Goal: Information Seeking & Learning: Learn about a topic

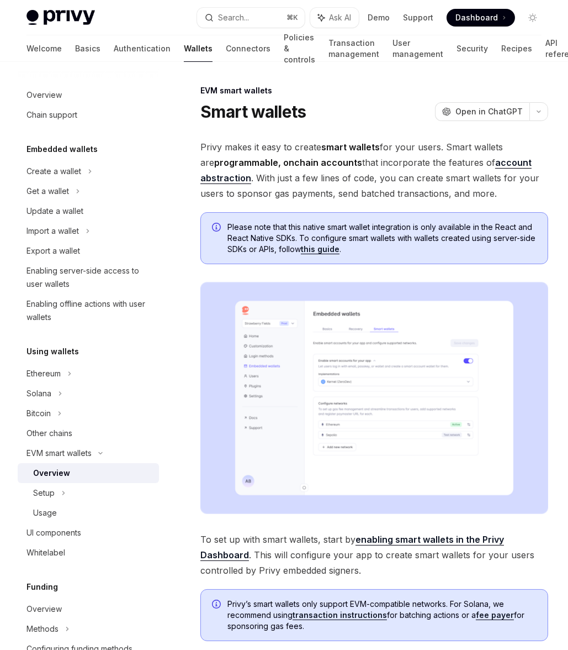
click at [307, 173] on span "Privy makes it easy to create smart wallets for your users. Smart wallets are p…" at bounding box center [375, 170] width 348 height 62
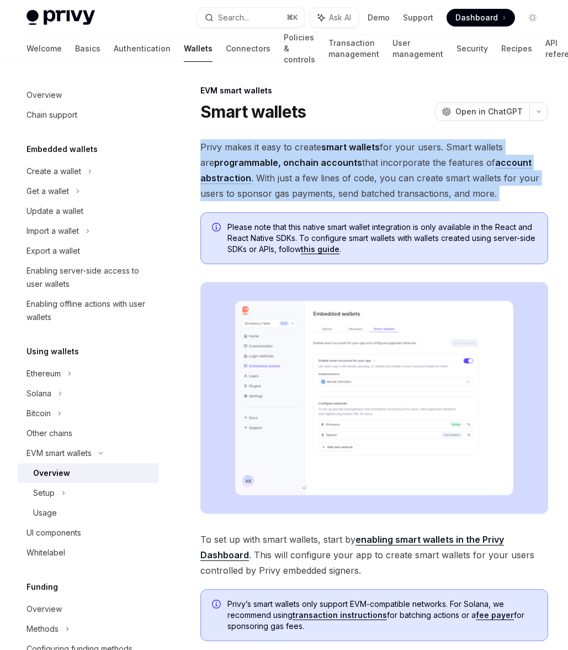
drag, startPoint x: 307, startPoint y: 173, endPoint x: 327, endPoint y: 172, distance: 19.9
click at [307, 173] on span "Privy makes it easy to create smart wallets for your users. Smart wallets are p…" at bounding box center [375, 170] width 348 height 62
click at [327, 172] on span "Privy makes it easy to create smart wallets for your users. Smart wallets are p…" at bounding box center [375, 170] width 348 height 62
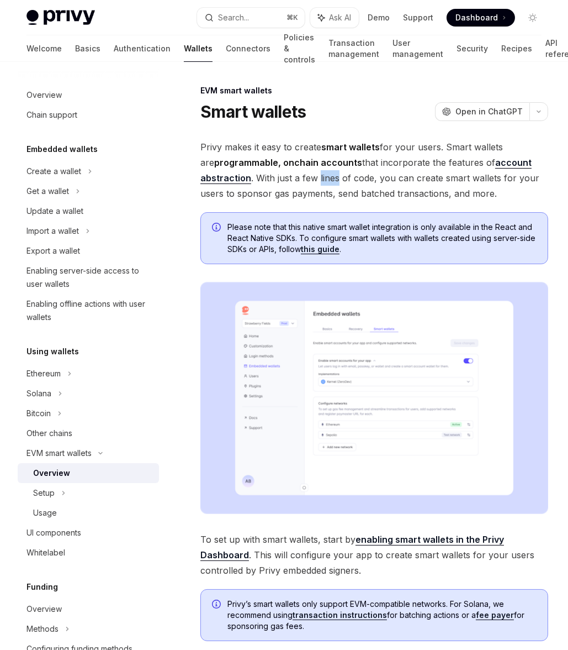
click at [327, 172] on span "Privy makes it easy to create smart wallets for your users. Smart wallets are p…" at bounding box center [375, 170] width 348 height 62
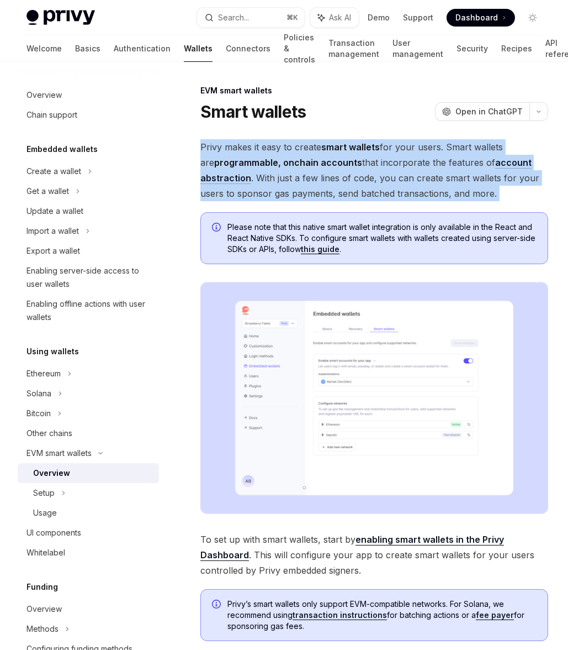
click at [327, 172] on span "Privy makes it easy to create smart wallets for your users. Smart wallets are p…" at bounding box center [375, 170] width 348 height 62
click at [331, 170] on span "Privy makes it easy to create smart wallets for your users. Smart wallets are p…" at bounding box center [375, 170] width 348 height 62
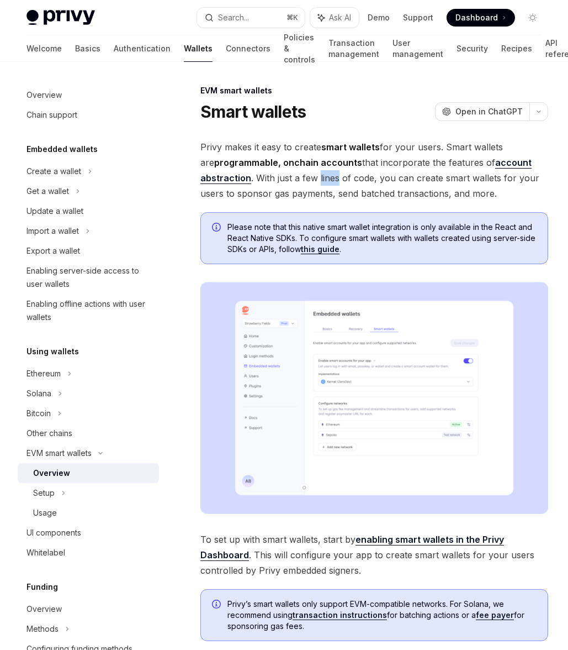
click at [331, 170] on span "Privy makes it easy to create smart wallets for your users. Smart wallets are p…" at bounding box center [375, 170] width 348 height 62
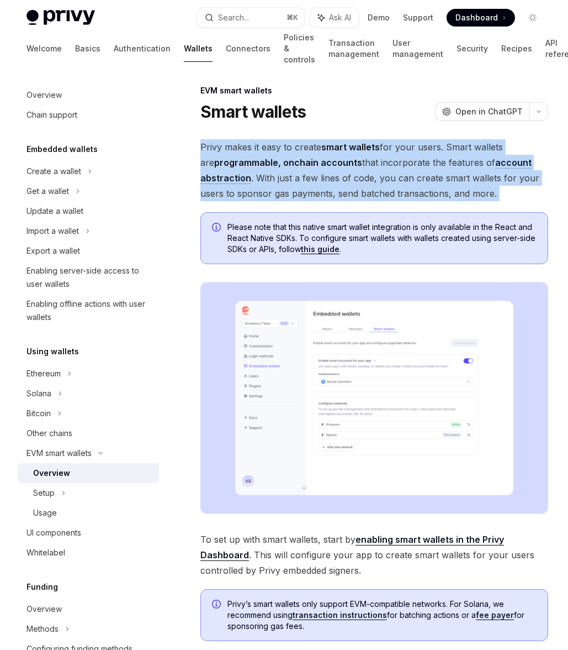
click at [331, 170] on span "Privy makes it easy to create smart wallets for your users. Smart wallets are p…" at bounding box center [375, 170] width 348 height 62
click at [356, 159] on span "Privy makes it easy to create smart wallets for your users. Smart wallets are p…" at bounding box center [375, 170] width 348 height 62
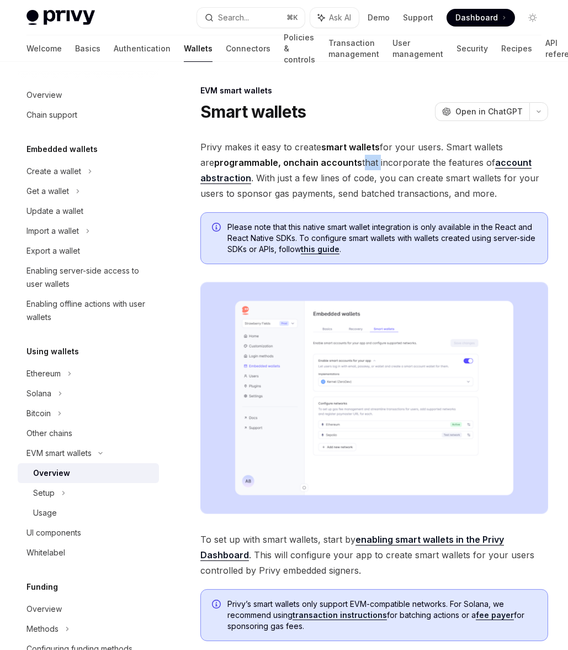
click at [356, 158] on span "Privy makes it easy to create smart wallets for your users. Smart wallets are p…" at bounding box center [375, 170] width 348 height 62
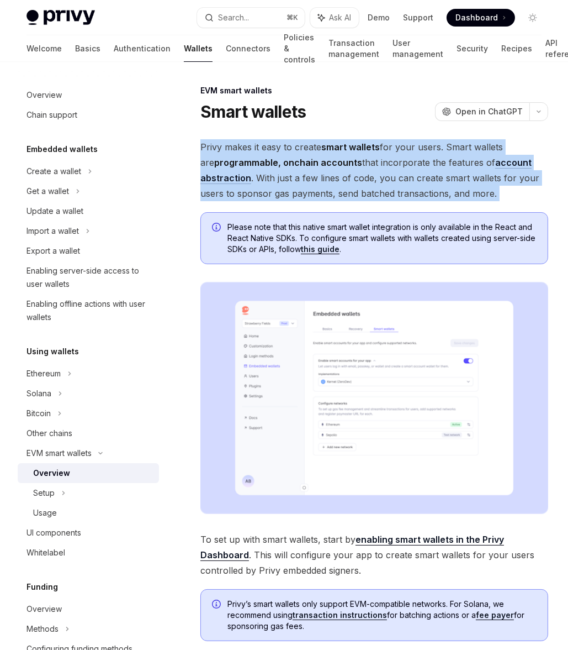
click at [356, 158] on span "Privy makes it easy to create smart wallets for your users. Smart wallets are p…" at bounding box center [375, 170] width 348 height 62
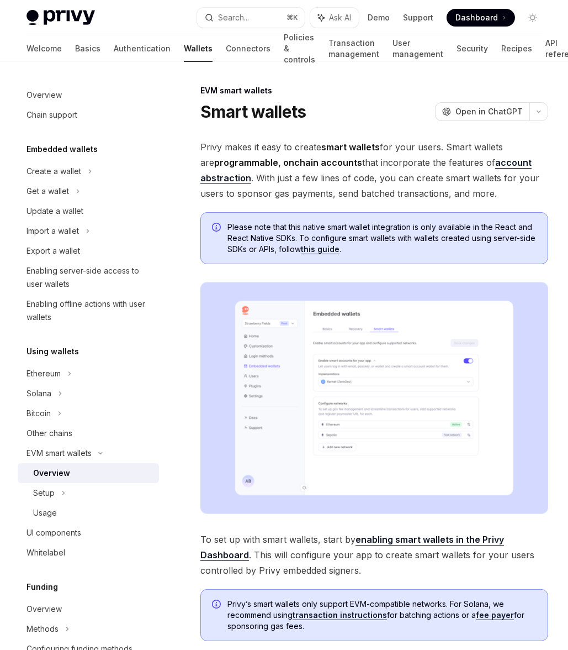
click at [371, 161] on span "Privy makes it easy to create smart wallets for your users. Smart wallets are p…" at bounding box center [375, 170] width 348 height 62
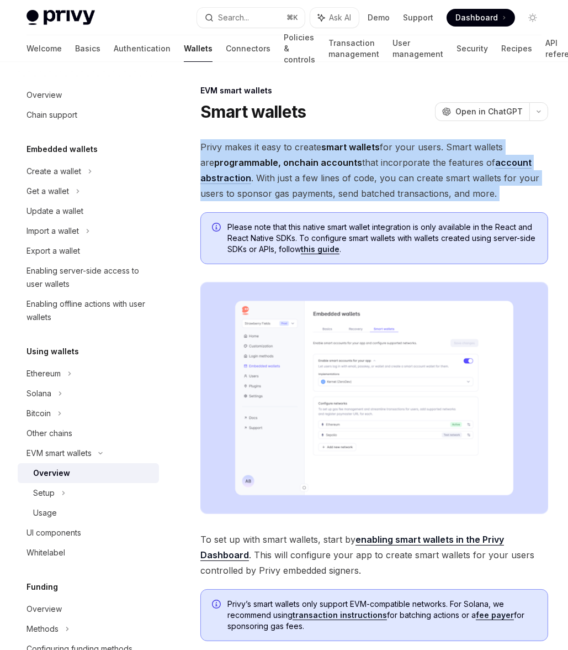
click at [371, 161] on span "Privy makes it easy to create smart wallets for your users. Smart wallets are p…" at bounding box center [375, 170] width 348 height 62
click at [484, 180] on span "Privy makes it easy to create smart wallets for your users. Smart wallets are p…" at bounding box center [375, 170] width 348 height 62
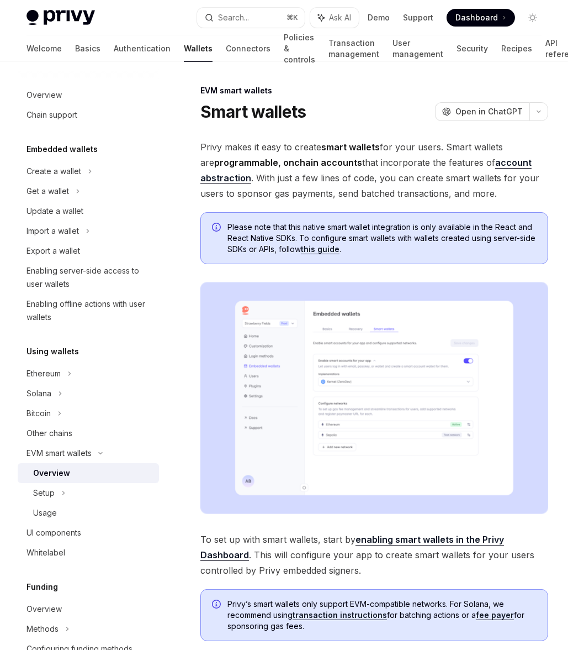
click at [408, 190] on span "Privy makes it easy to create smart wallets for your users. Smart wallets are p…" at bounding box center [375, 170] width 348 height 62
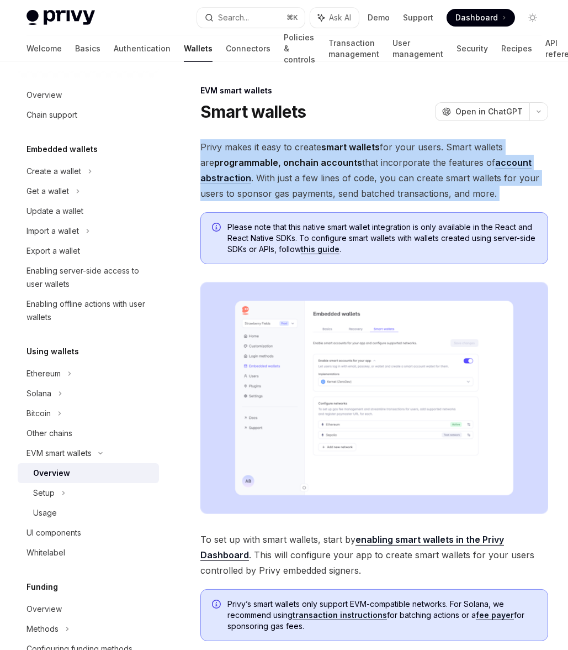
click at [408, 191] on span "Privy makes it easy to create smart wallets for your users. Smart wallets are p…" at bounding box center [375, 170] width 348 height 62
click at [421, 171] on span "Privy makes it easy to create smart wallets for your users. Smart wallets are p…" at bounding box center [375, 170] width 348 height 62
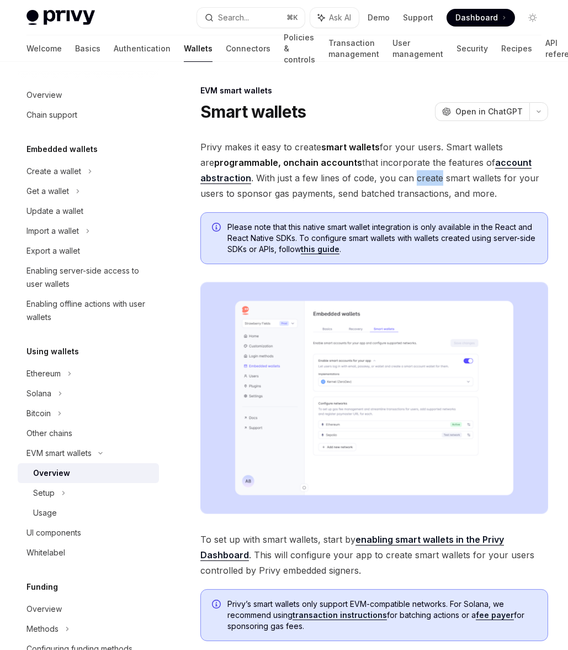
click at [421, 171] on span "Privy makes it easy to create smart wallets for your users. Smart wallets are p…" at bounding box center [375, 170] width 348 height 62
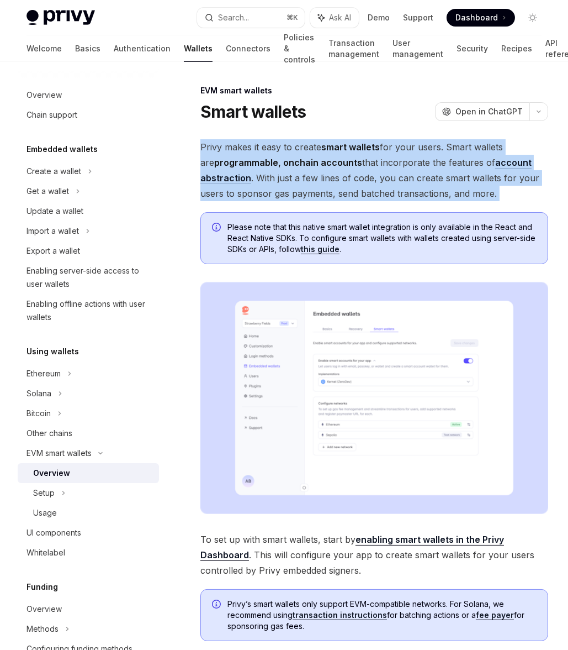
click at [421, 171] on span "Privy makes it easy to create smart wallets for your users. Smart wallets are p…" at bounding box center [375, 170] width 348 height 62
click at [451, 160] on span "Privy makes it easy to create smart wallets for your users. Smart wallets are p…" at bounding box center [375, 170] width 348 height 62
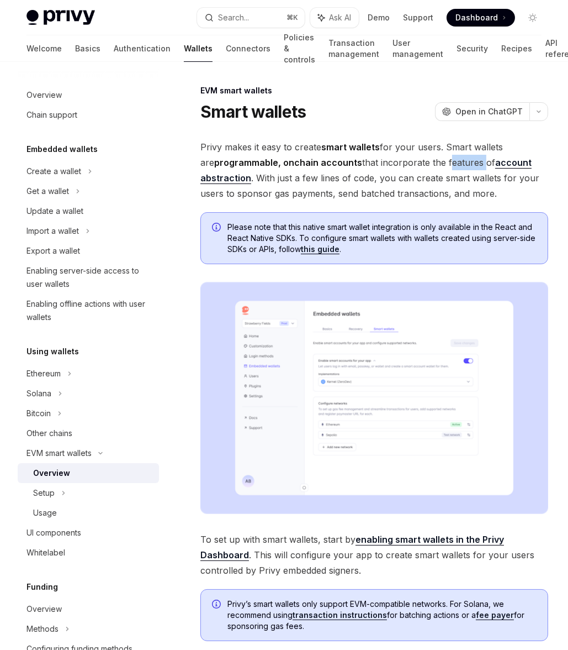
click at [451, 160] on span "Privy makes it easy to create smart wallets for your users. Smart wallets are p…" at bounding box center [375, 170] width 348 height 62
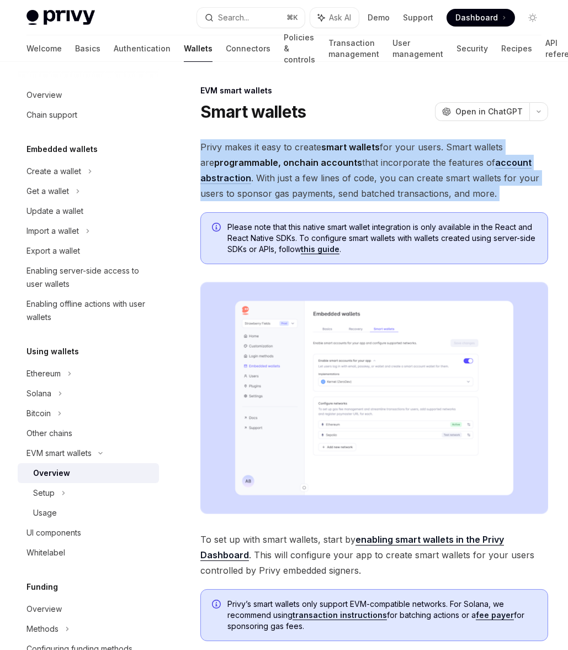
click at [451, 160] on span "Privy makes it easy to create smart wallets for your users. Smart wallets are p…" at bounding box center [375, 170] width 348 height 62
click at [428, 164] on span "Privy makes it easy to create smart wallets for your users. Smart wallets are p…" at bounding box center [375, 170] width 348 height 62
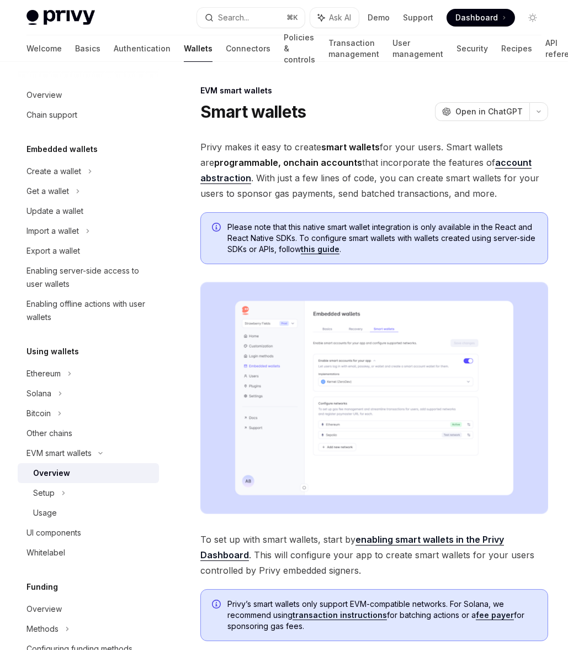
click at [371, 169] on span "Privy makes it easy to create smart wallets for your users. Smart wallets are p…" at bounding box center [375, 170] width 348 height 62
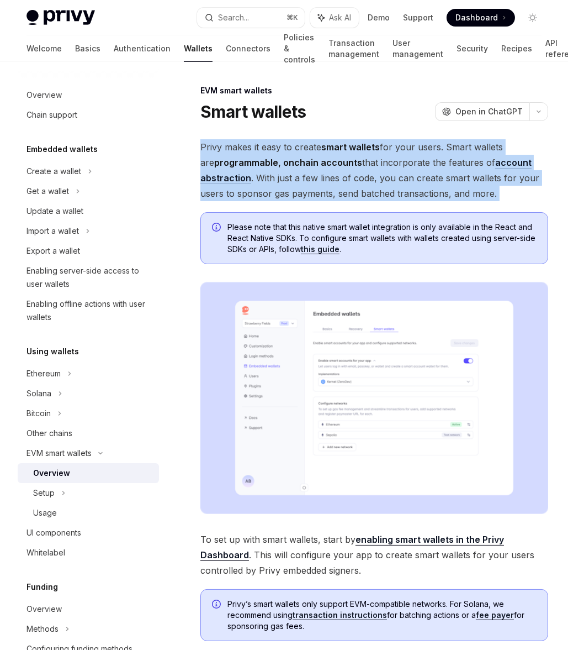
click at [371, 169] on span "Privy makes it easy to create smart wallets for your users. Smart wallets are p…" at bounding box center [375, 170] width 348 height 62
click at [409, 160] on span "Privy makes it easy to create smart wallets for your users. Smart wallets are p…" at bounding box center [375, 170] width 348 height 62
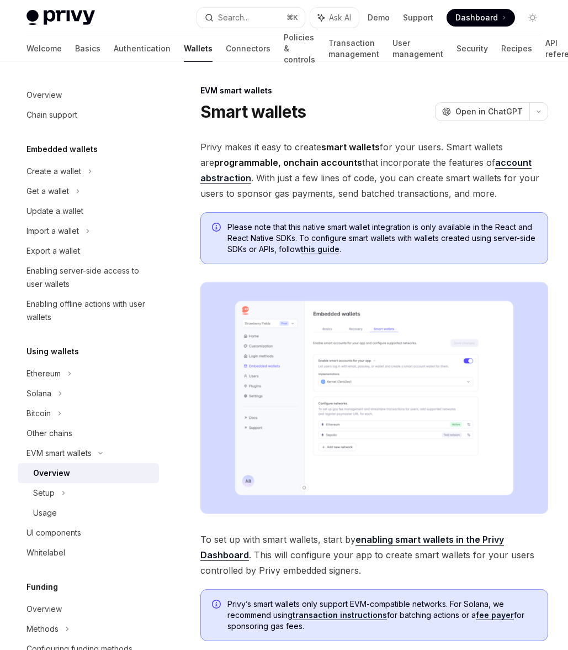
click at [512, 207] on div "Privy makes it easy to create smart wallets for your users. Smart wallets are p…" at bounding box center [375, 662] width 348 height 1046
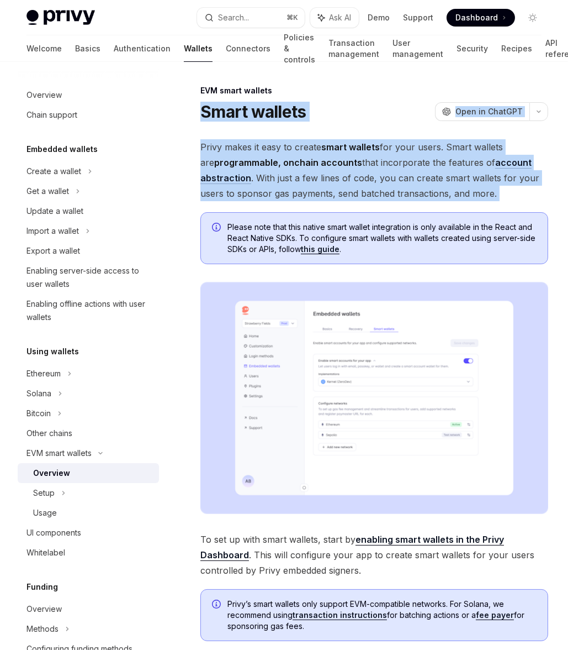
drag, startPoint x: 198, startPoint y: 109, endPoint x: 516, endPoint y: 205, distance: 332.4
click at [516, 205] on div "Privy makes it easy to create smart wallets for your users. Smart wallets are p…" at bounding box center [375, 662] width 348 height 1046
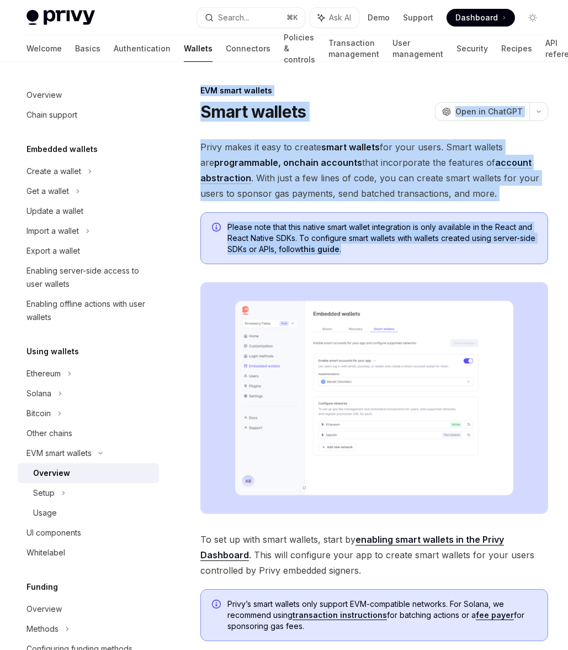
drag, startPoint x: 192, startPoint y: 92, endPoint x: 486, endPoint y: 249, distance: 332.6
click at [486, 249] on span "Please note that this native smart wallet integration is only available in the …" at bounding box center [382, 238] width 309 height 33
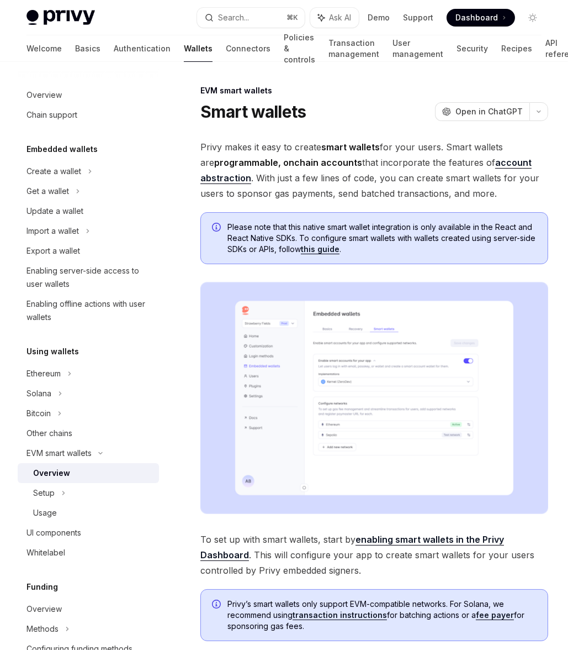
click at [365, 162] on span "Privy makes it easy to create smart wallets for your users. Smart wallets are p…" at bounding box center [375, 170] width 348 height 62
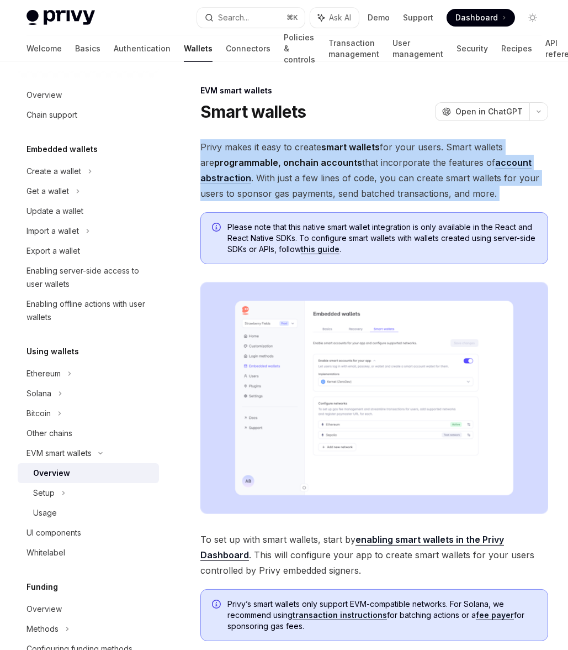
click at [365, 162] on span "Privy makes it easy to create smart wallets for your users. Smart wallets are p…" at bounding box center [375, 170] width 348 height 62
click at [397, 152] on span "Privy makes it easy to create smart wallets for your users. Smart wallets are p…" at bounding box center [375, 170] width 348 height 62
